Goal: Information Seeking & Learning: Learn about a topic

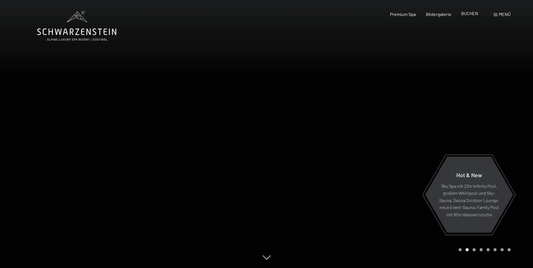
click at [472, 14] on span "BUCHEN" at bounding box center [469, 13] width 17 height 5
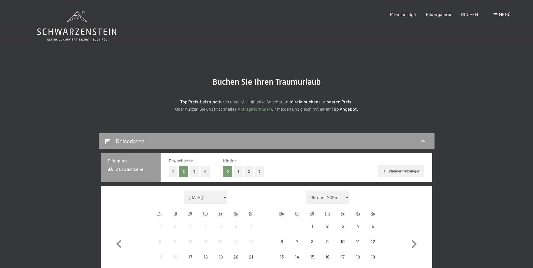
click at [498, 16] on span "Menü" at bounding box center [504, 13] width 12 height 5
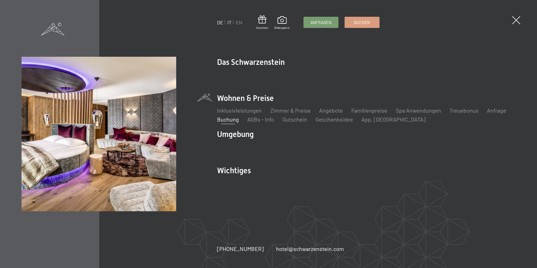
click at [229, 22] on link "IT" at bounding box center [229, 22] width 4 height 6
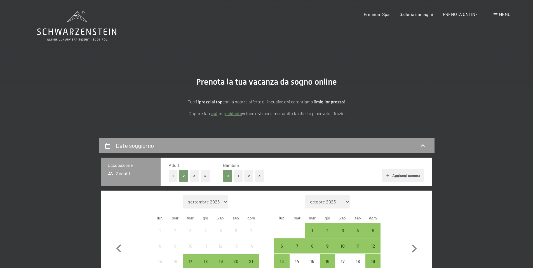
click at [80, 32] on icon at bounding box center [76, 26] width 79 height 30
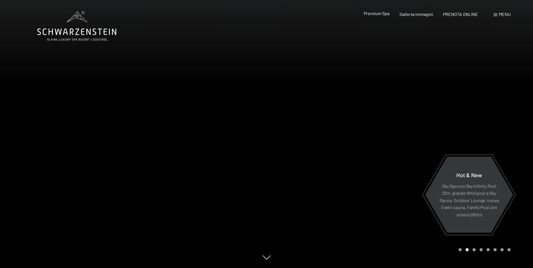
click at [372, 14] on span "Premium Spa" at bounding box center [376, 13] width 26 height 5
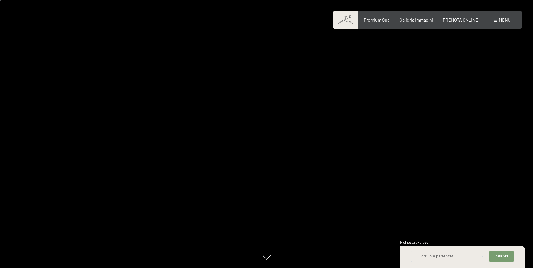
scroll to position [28, 0]
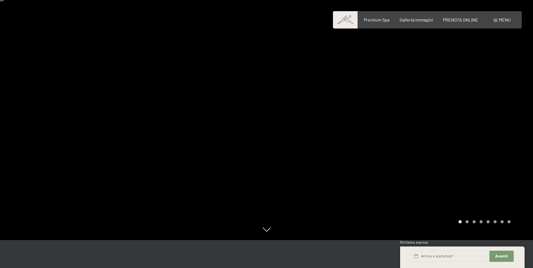
click at [261, 234] on div at bounding box center [133, 106] width 266 height 268
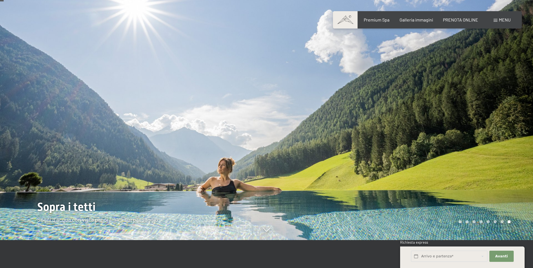
click at [352, 137] on div at bounding box center [399, 106] width 266 height 268
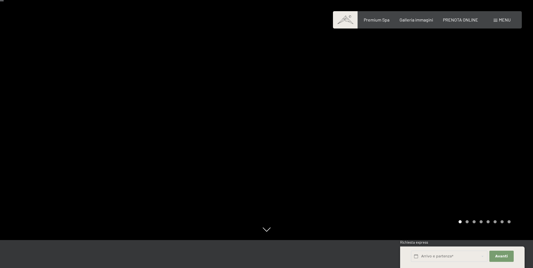
click at [352, 137] on div at bounding box center [399, 106] width 266 height 268
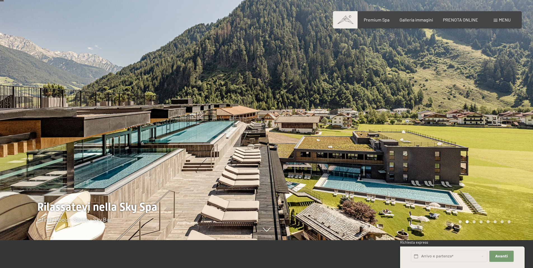
click at [352, 137] on div at bounding box center [399, 106] width 266 height 268
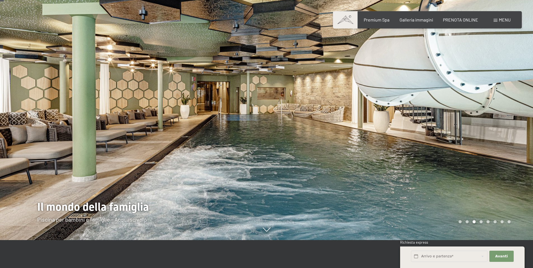
click at [352, 137] on div at bounding box center [399, 106] width 266 height 268
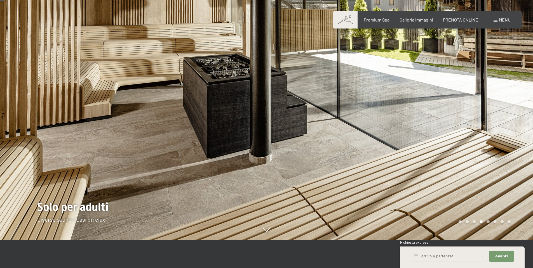
click at [352, 137] on div at bounding box center [399, 106] width 266 height 268
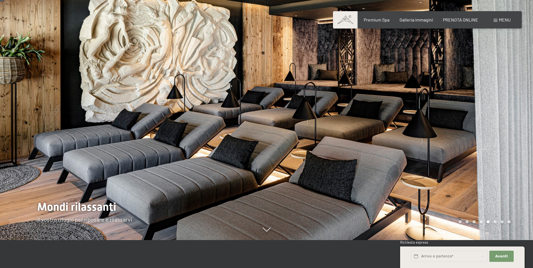
click at [352, 137] on div at bounding box center [399, 106] width 266 height 268
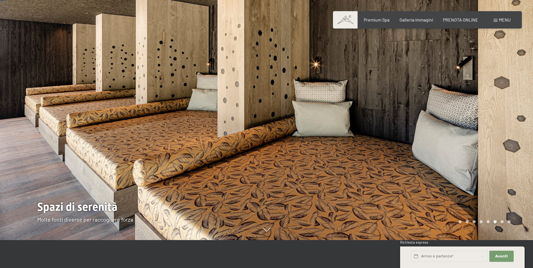
click at [352, 137] on div at bounding box center [399, 106] width 266 height 268
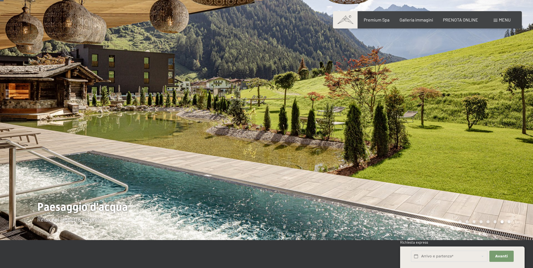
click at [352, 137] on div at bounding box center [399, 106] width 266 height 268
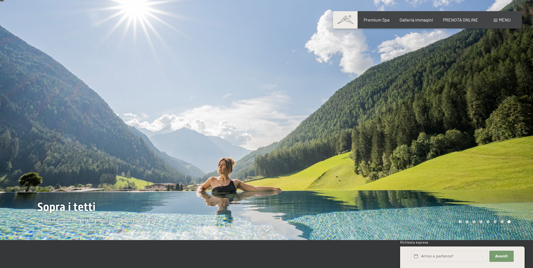
click at [352, 137] on div at bounding box center [399, 106] width 266 height 268
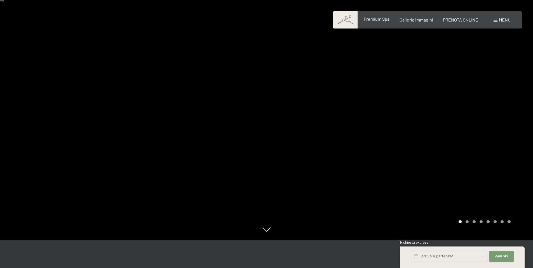
click at [376, 19] on span "Premium Spa" at bounding box center [376, 18] width 26 height 5
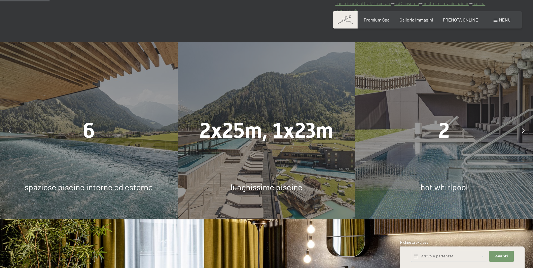
scroll to position [391, 0]
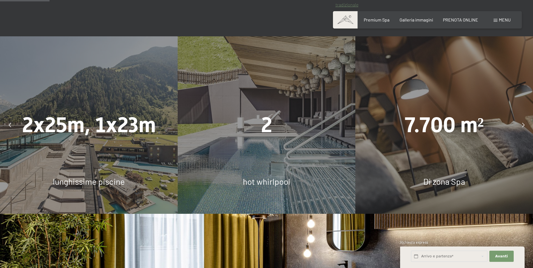
click at [268, 135] on span "2" at bounding box center [266, 125] width 11 height 25
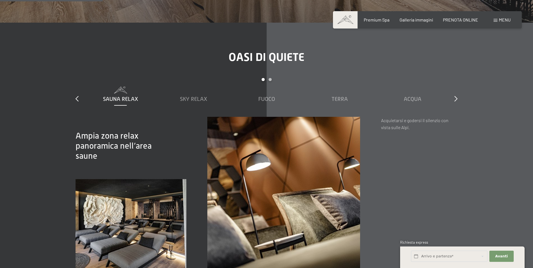
scroll to position [839, 0]
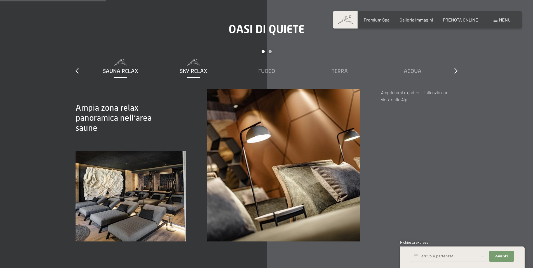
click at [187, 74] on span "Sky Relax" at bounding box center [193, 71] width 27 height 6
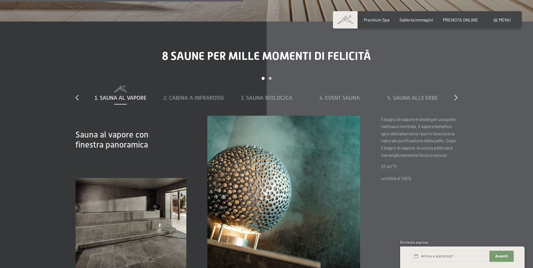
scroll to position [1957, 0]
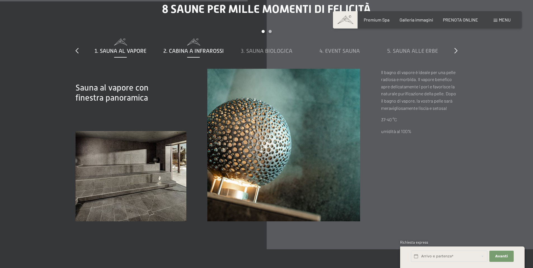
click at [200, 54] on span "2. Cabina a infrarossi" at bounding box center [193, 51] width 60 height 6
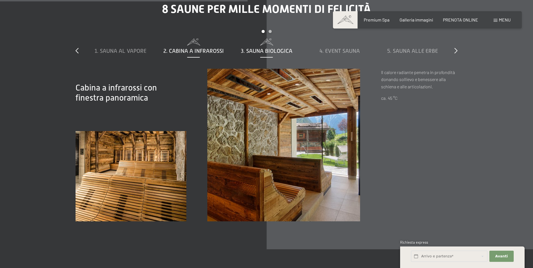
click at [249, 54] on span "3. Sauna biologica" at bounding box center [266, 51] width 51 height 6
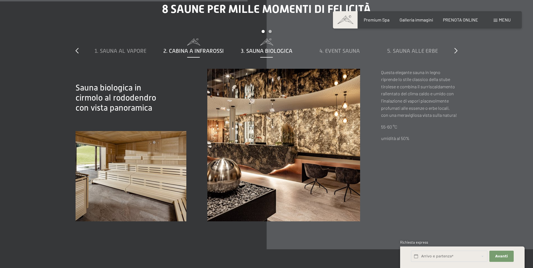
click at [192, 54] on span "2. Cabina a infrarossi" at bounding box center [193, 51] width 60 height 6
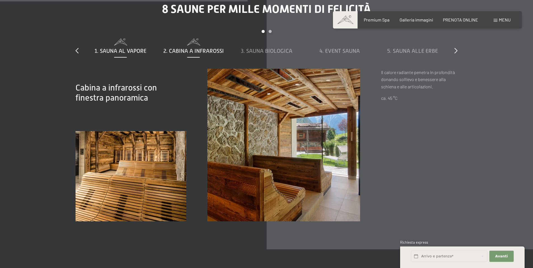
click at [123, 54] on span "1. Sauna al vapore" at bounding box center [120, 51] width 52 height 6
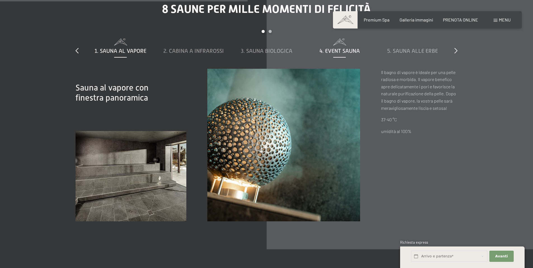
click at [337, 54] on span "4. Event Sauna" at bounding box center [339, 51] width 40 height 6
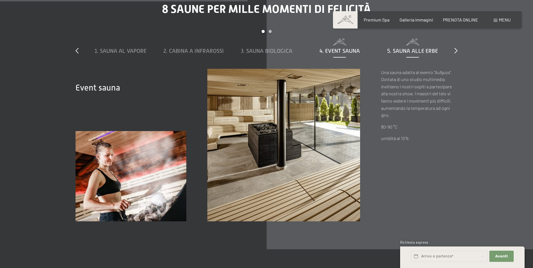
click at [417, 54] on span "5. Sauna alle erbe" at bounding box center [412, 51] width 51 height 6
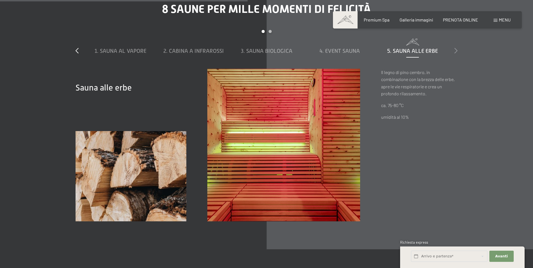
click at [454, 53] on icon at bounding box center [455, 51] width 3 height 6
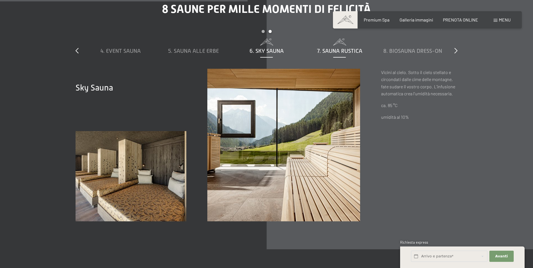
click at [330, 54] on span "7. Sauna rustica" at bounding box center [339, 51] width 45 height 6
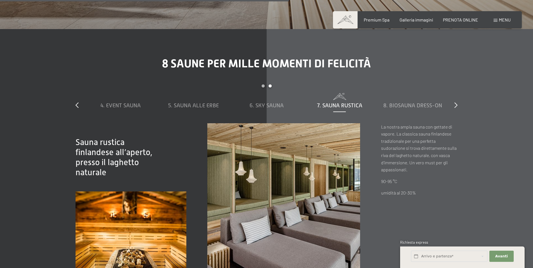
scroll to position [1901, 0]
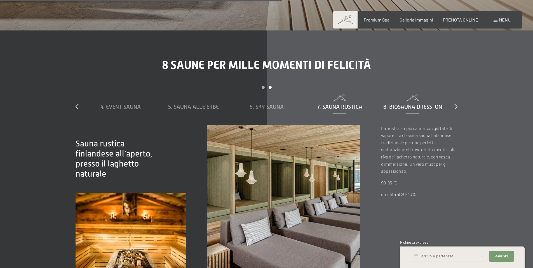
click at [411, 110] on span "8. Biosauna dress-on" at bounding box center [412, 107] width 59 height 6
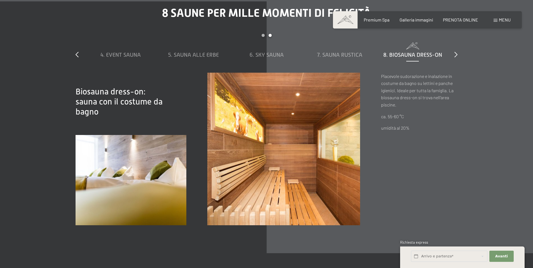
scroll to position [1957, 0]
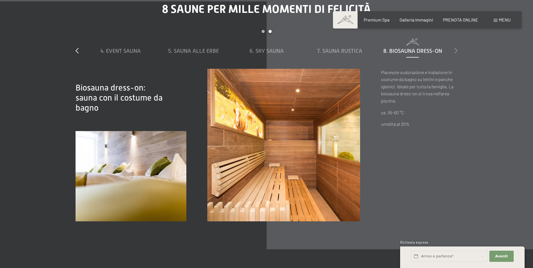
click at [456, 53] on icon at bounding box center [455, 51] width 3 height 6
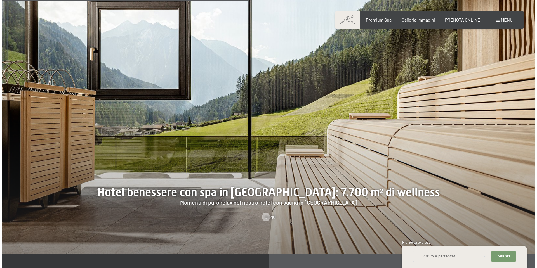
scroll to position [1510, 0]
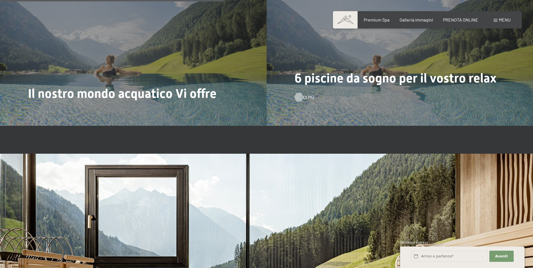
click at [304, 100] on span "Di più" at bounding box center [308, 97] width 11 height 6
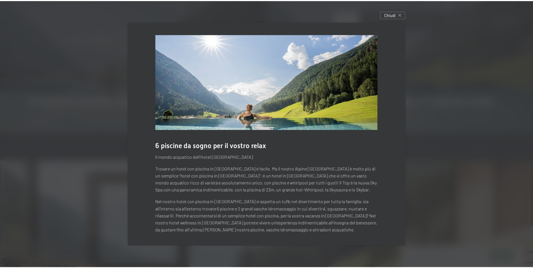
scroll to position [1, 0]
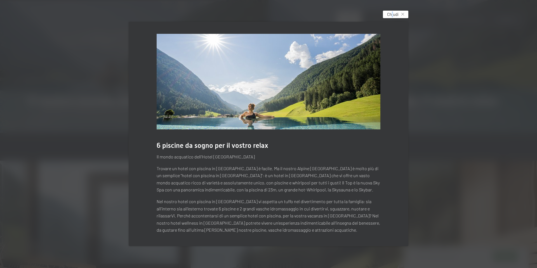
click at [394, 15] on span "Chiudi" at bounding box center [392, 14] width 11 height 6
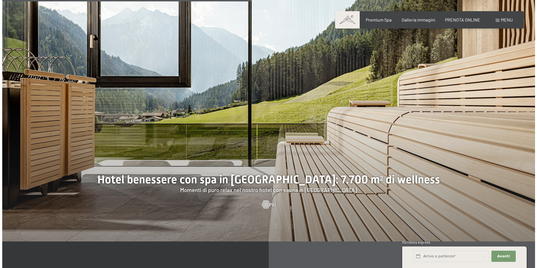
scroll to position [1677, 0]
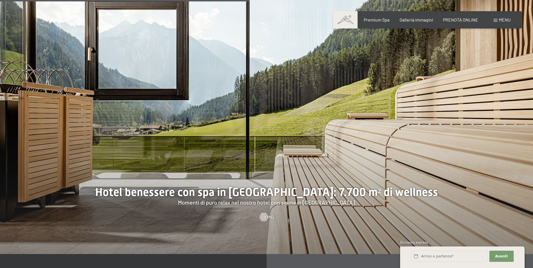
click at [267, 219] on div at bounding box center [266, 120] width 533 height 268
click at [266, 221] on div at bounding box center [263, 217] width 5 height 8
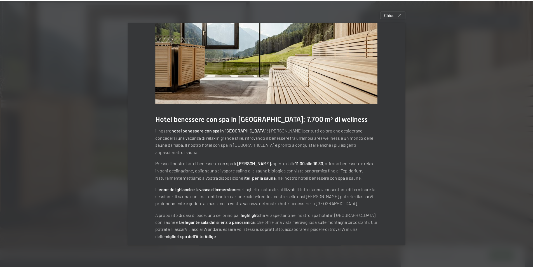
scroll to position [0, 0]
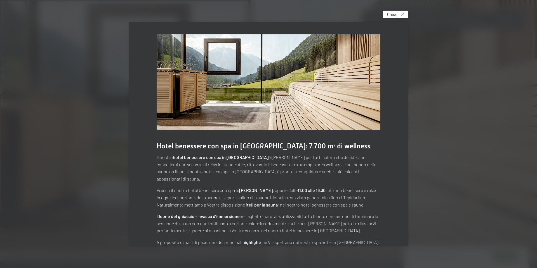
click at [389, 15] on span "Chiudi" at bounding box center [392, 14] width 11 height 6
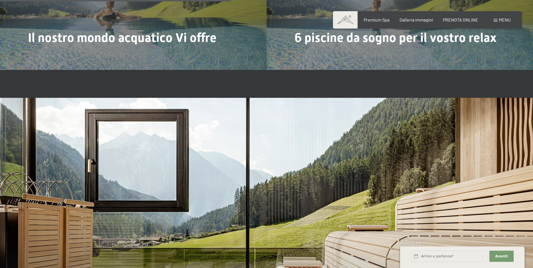
scroll to position [1482, 0]
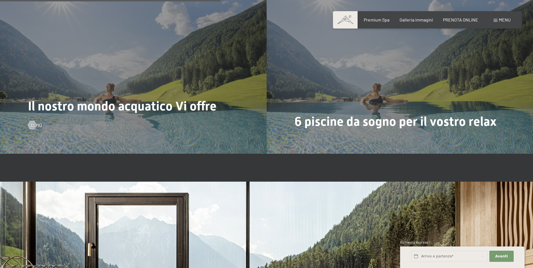
click at [139, 113] on span "Il nostro mondo acquatico Vi offre" at bounding box center [122, 106] width 188 height 15
click at [34, 129] on div at bounding box center [32, 125] width 5 height 8
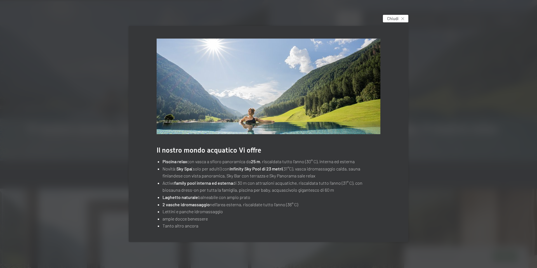
click at [393, 19] on span "Chiudi" at bounding box center [392, 19] width 11 height 6
